Goal: Participate in discussion

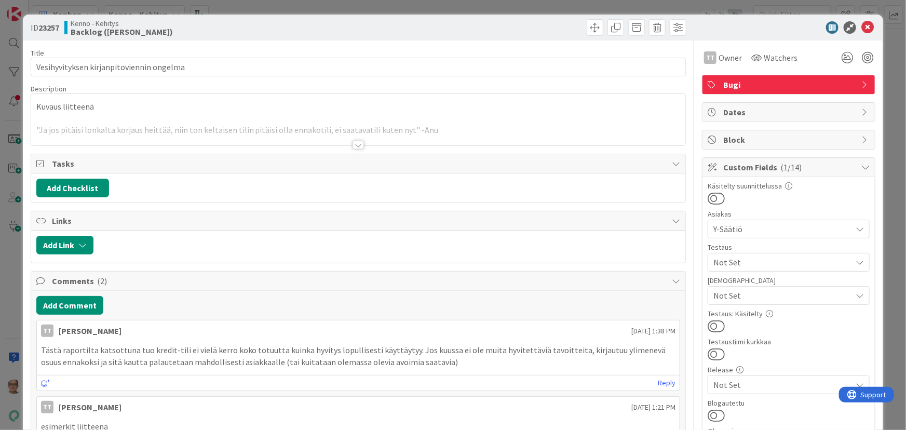
click at [356, 145] on div at bounding box center [358, 145] width 11 height 8
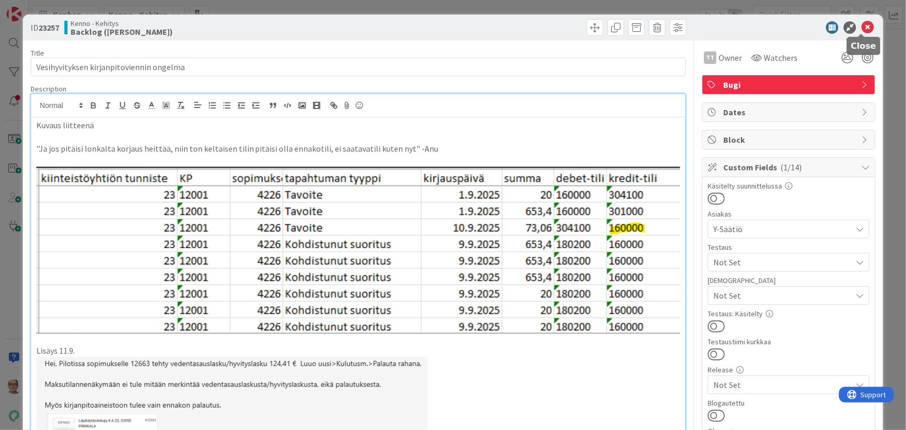
click at [861, 23] on icon at bounding box center [867, 27] width 12 height 12
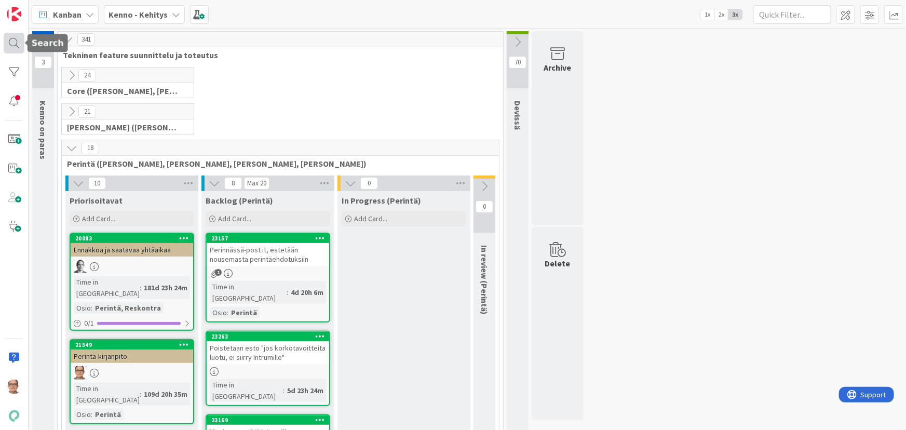
click at [5, 39] on div at bounding box center [14, 43] width 21 height 21
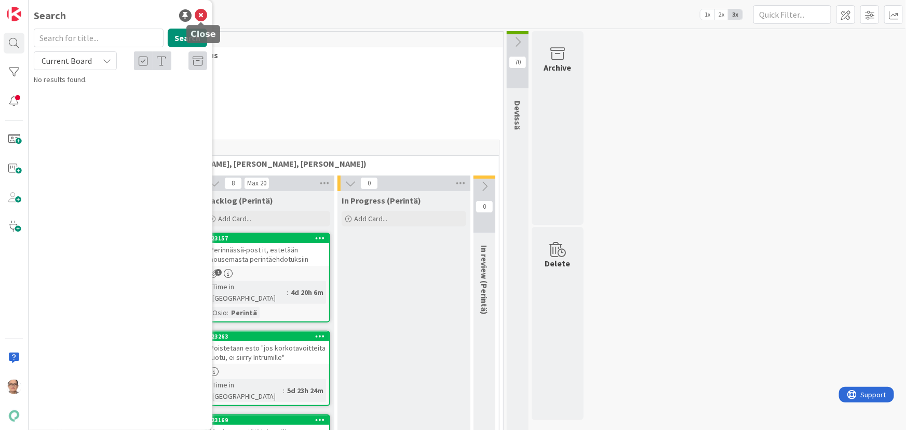
click at [201, 17] on icon at bounding box center [201, 15] width 12 height 12
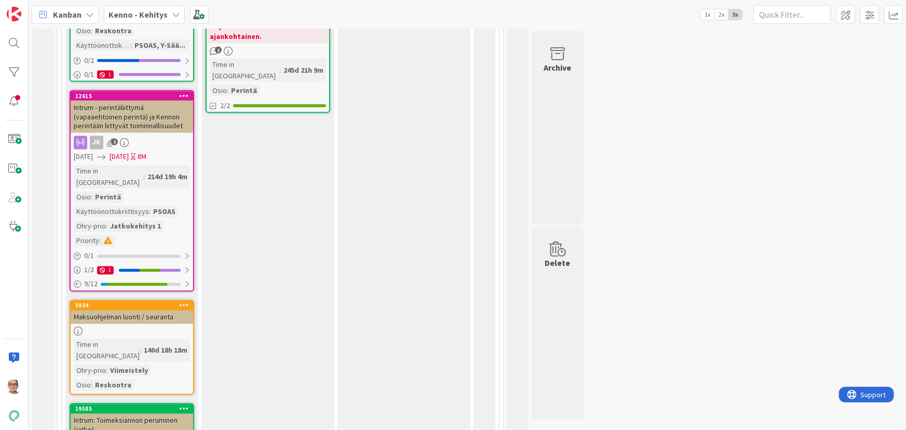
scroll to position [897, 0]
